Goal: Information Seeking & Learning: Learn about a topic

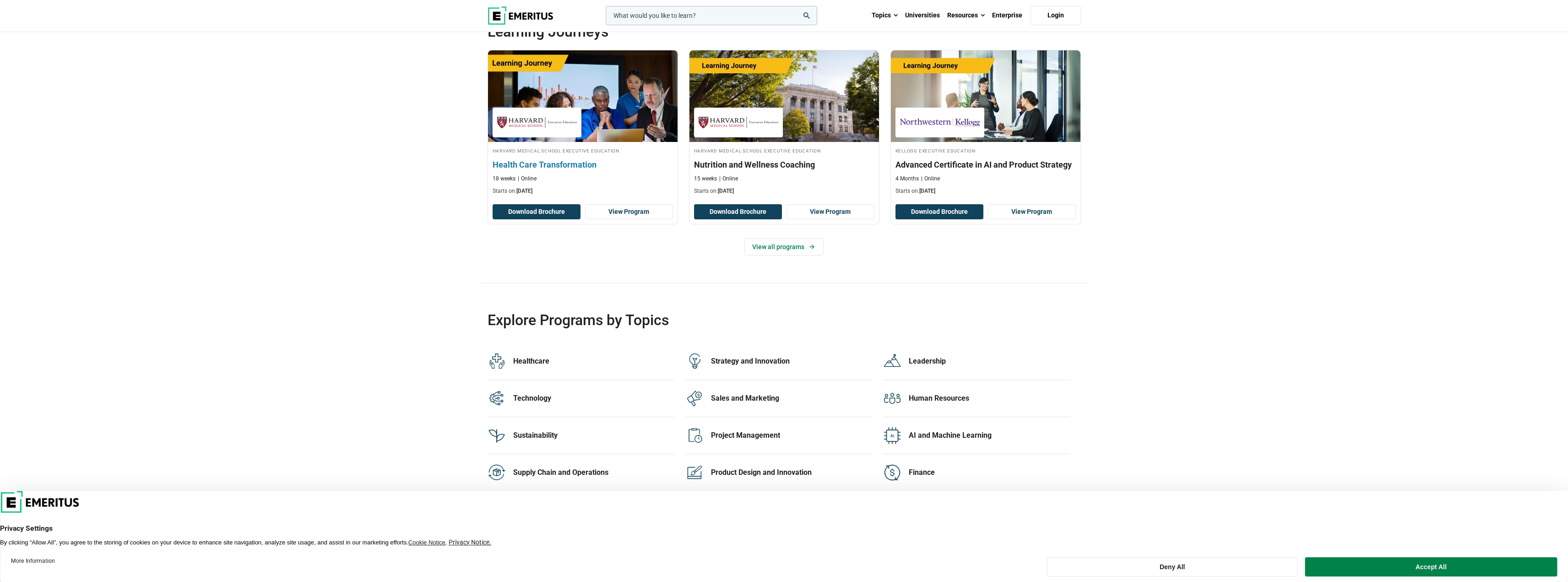
scroll to position [1785, 0]
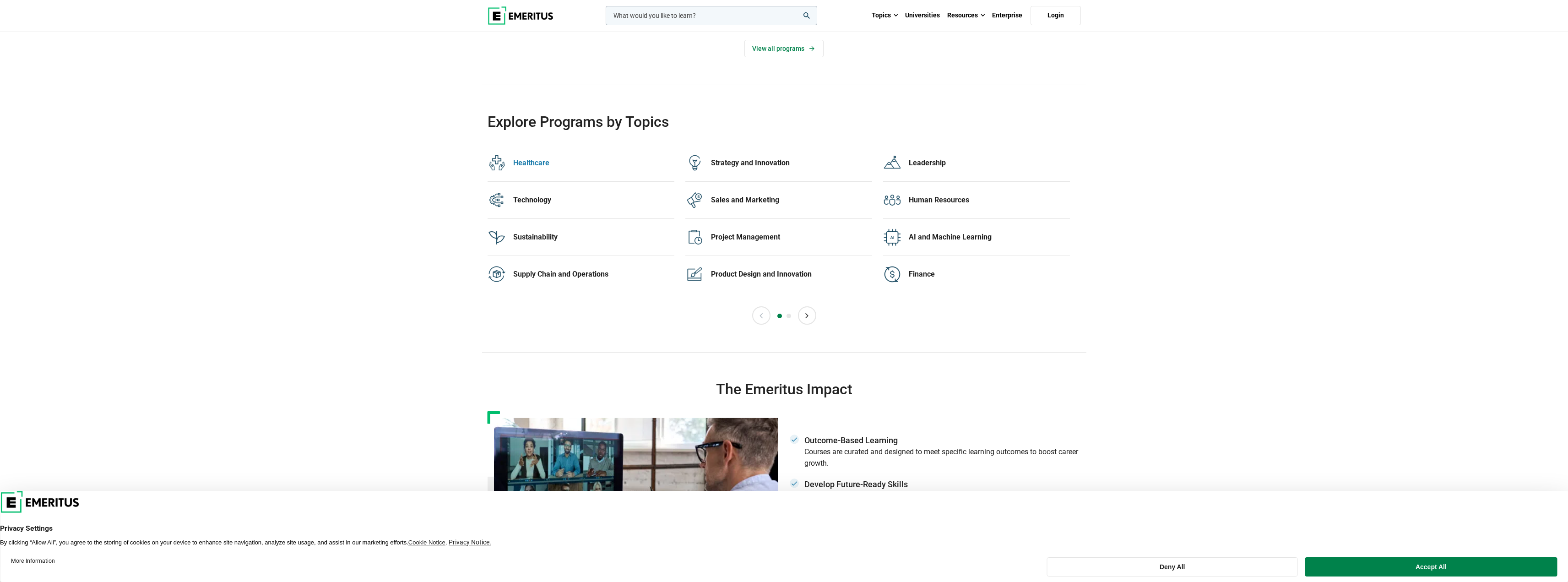
click at [540, 167] on div "Healthcare" at bounding box center [594, 163] width 162 height 10
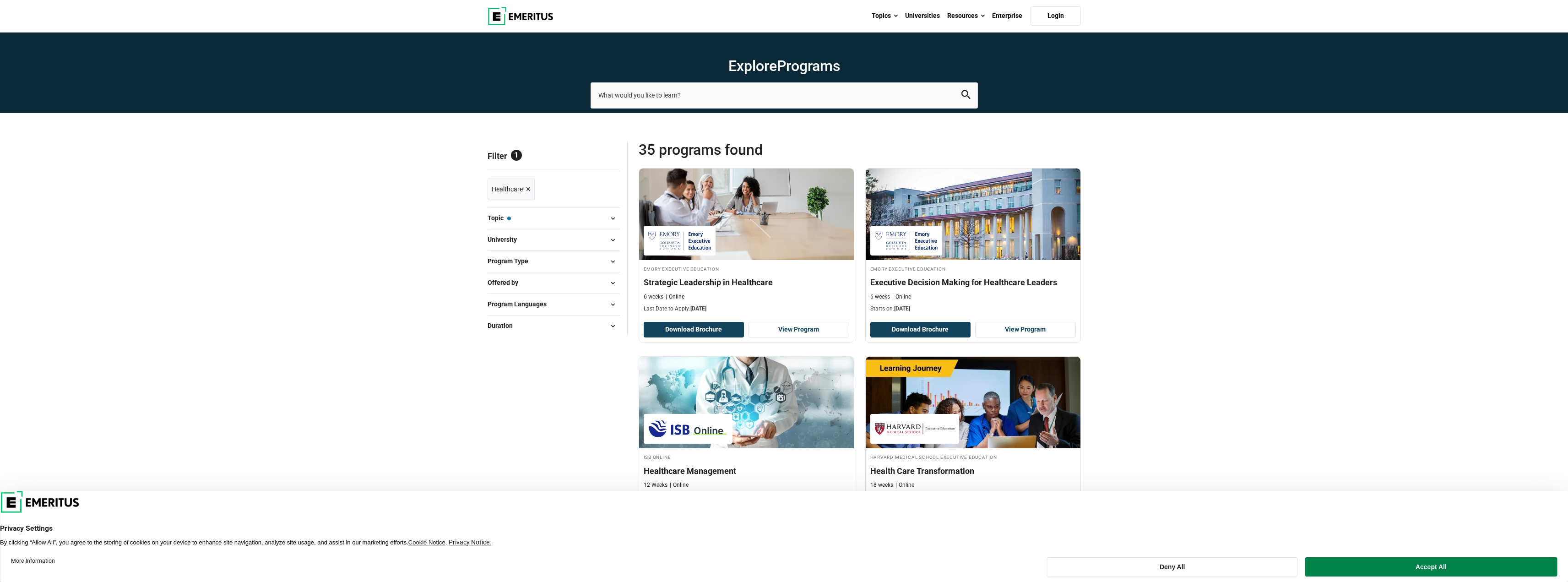
click at [536, 262] on button "Program Type" at bounding box center [554, 262] width 132 height 13
click at [886, 16] on link "Topics" at bounding box center [885, 16] width 34 height 32
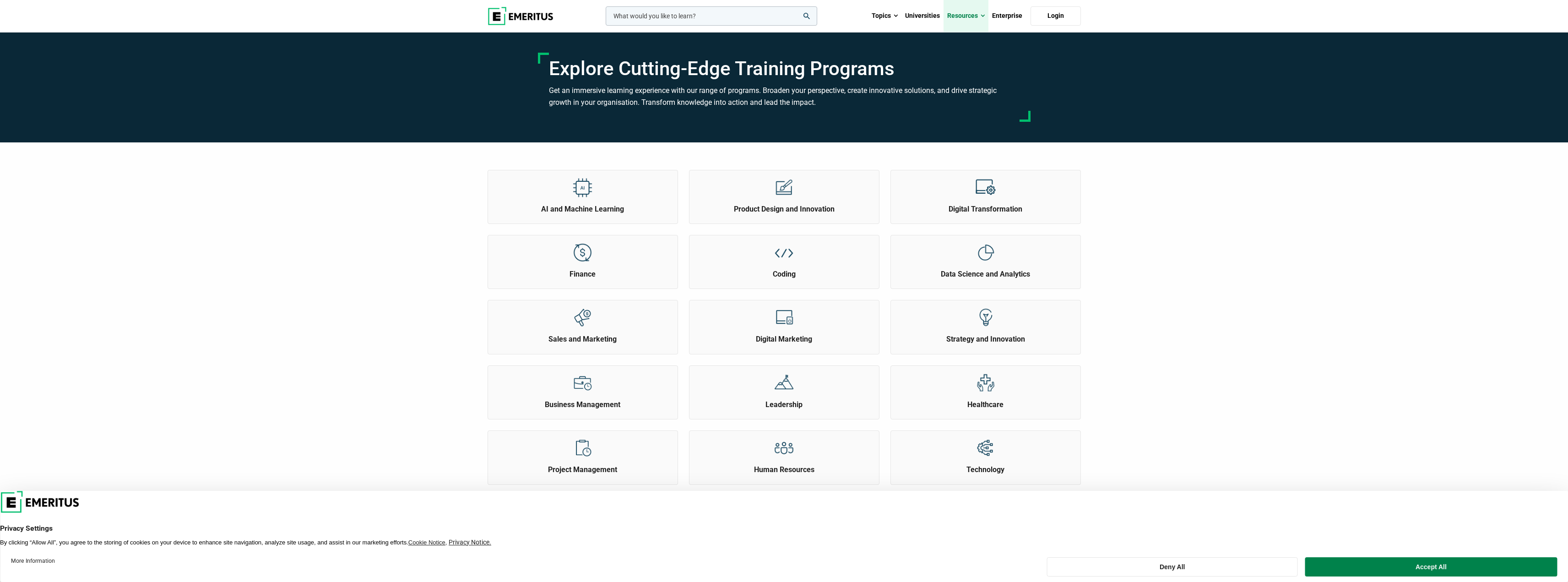
click at [969, 14] on link "Resources" at bounding box center [966, 16] width 45 height 32
click at [1004, 11] on link "Enterprise" at bounding box center [1007, 16] width 38 height 32
